Goal: Navigation & Orientation: Locate item on page

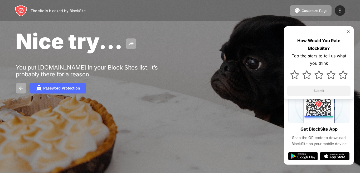
click at [178, 87] on div "Password Protection" at bounding box center [180, 88] width 328 height 11
click at [349, 31] on img at bounding box center [348, 32] width 4 height 4
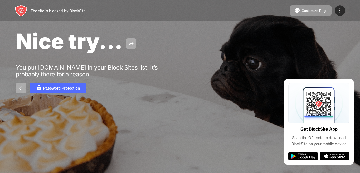
click at [155, 94] on div "Nice try... You put [DOMAIN_NAME] in your Block Sites list. It’s probably there…" at bounding box center [180, 61] width 360 height 122
click at [130, 115] on div "Nice try... You put [DOMAIN_NAME] in your Block Sites list. It’s probably there…" at bounding box center [180, 61] width 360 height 122
drag, startPoint x: 222, startPoint y: 81, endPoint x: 224, endPoint y: 120, distance: 38.8
click at [224, 120] on div "Nice try... You put [DOMAIN_NAME] in your Block Sites list. It’s probably there…" at bounding box center [180, 61] width 360 height 122
click at [354, 92] on div "Nice try... You put [DOMAIN_NAME] in your Block Sites list. It’s probably there…" at bounding box center [180, 61] width 360 height 122
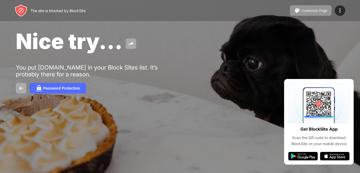
drag, startPoint x: 353, startPoint y: 103, endPoint x: 353, endPoint y: 140, distance: 37.4
click at [353, 140] on div "The site is blocked by BlockSite Customize Page Edit Block List Redirect Custom…" at bounding box center [180, 86] width 360 height 173
click at [87, 119] on div "The site is blocked by BlockSite Customize Page Edit Block List Redirect Custom…" at bounding box center [180, 86] width 360 height 173
drag, startPoint x: 95, startPoint y: 85, endPoint x: 105, endPoint y: 91, distance: 11.8
click at [105, 91] on div "Password Protection" at bounding box center [180, 88] width 328 height 11
